Goal: Information Seeking & Learning: Learn about a topic

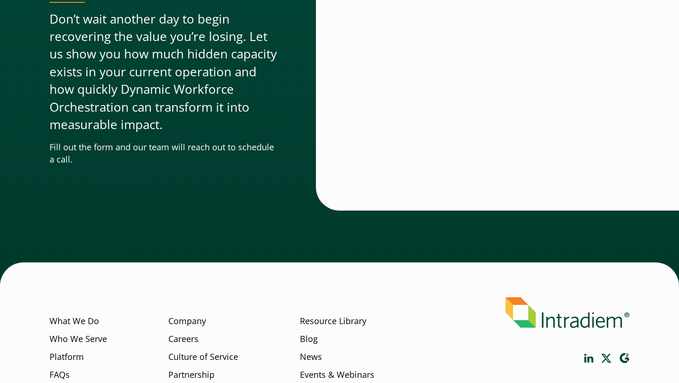
scroll to position [2911, 0]
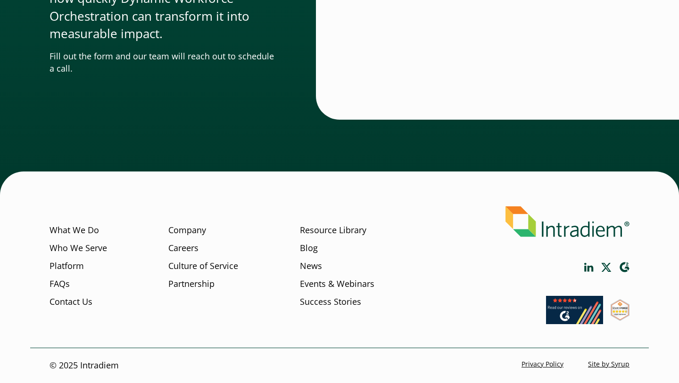
click at [536, 367] on link "Privacy Policy" at bounding box center [543, 364] width 42 height 9
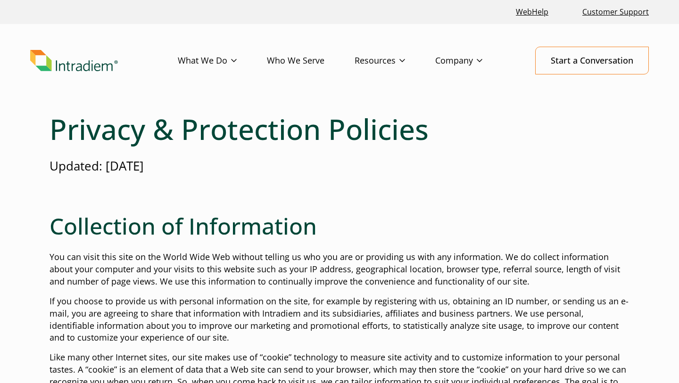
click at [490, 215] on h2 "Collection of Information" at bounding box center [340, 226] width 580 height 27
click at [450, 296] on p "If you choose to provide us with personal information on the site, for example …" at bounding box center [340, 320] width 580 height 49
